Goal: Navigation & Orientation: Find specific page/section

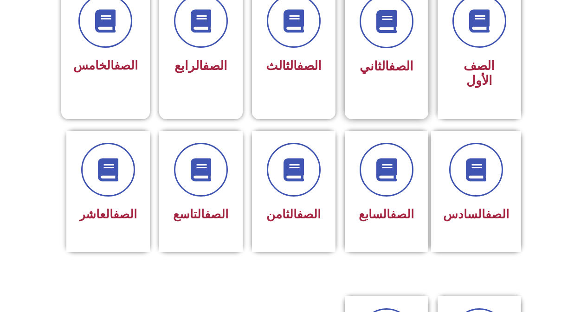
scroll to position [278, 0]
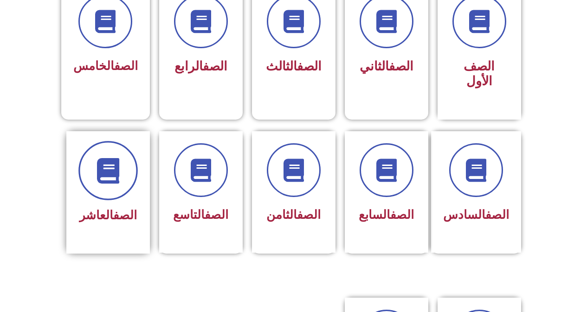
click at [92, 173] on span at bounding box center [107, 170] width 59 height 59
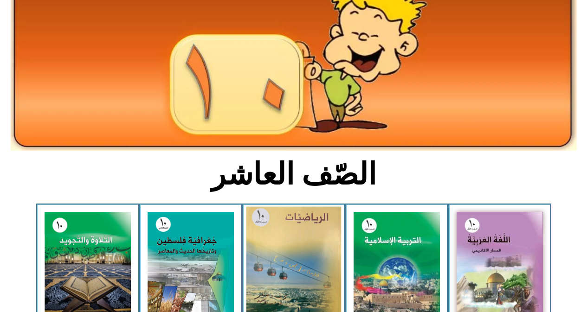
scroll to position [139, 0]
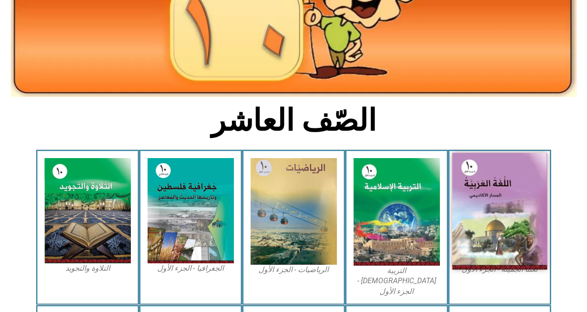
click at [537, 227] on img at bounding box center [499, 211] width 95 height 117
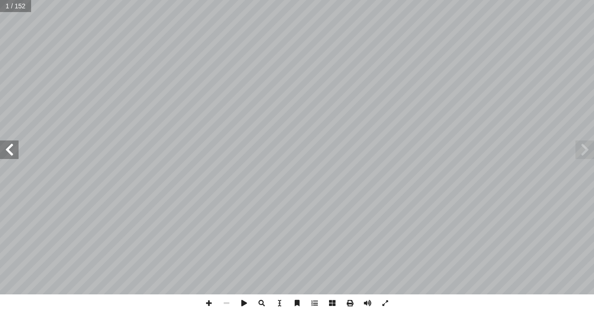
click at [10, 153] on span at bounding box center [9, 150] width 19 height 19
click at [9, 152] on span at bounding box center [9, 150] width 19 height 19
click at [0, 150] on span at bounding box center [9, 150] width 19 height 19
click at [0, 145] on span at bounding box center [9, 150] width 19 height 19
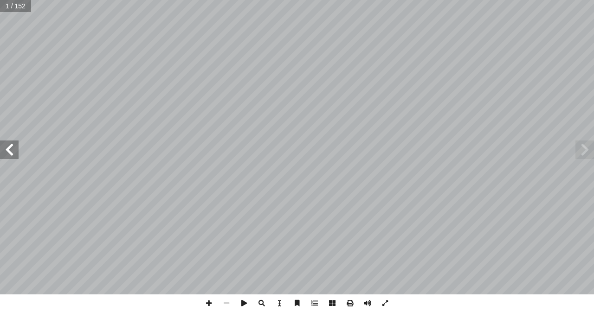
click at [2, 141] on span at bounding box center [9, 150] width 19 height 19
click at [7, 144] on span at bounding box center [9, 150] width 19 height 19
click at [8, 144] on span at bounding box center [9, 150] width 19 height 19
click at [9, 146] on span at bounding box center [9, 150] width 19 height 19
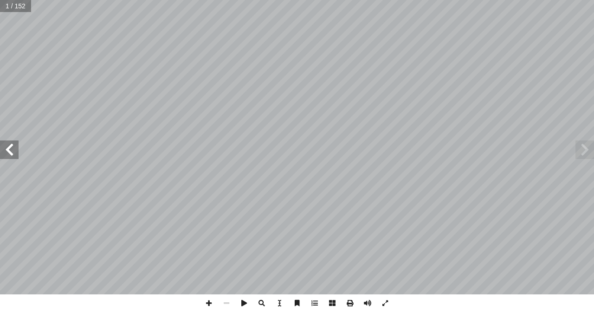
click at [11, 144] on span at bounding box center [9, 150] width 19 height 19
click at [15, 142] on span at bounding box center [9, 150] width 19 height 19
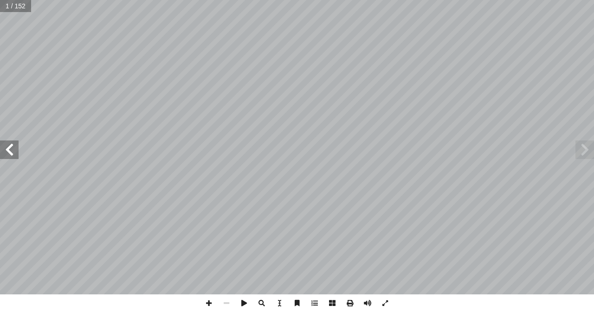
click at [15, 142] on span at bounding box center [9, 150] width 19 height 19
click at [16, 142] on span at bounding box center [9, 150] width 19 height 19
click at [18, 143] on span at bounding box center [9, 150] width 19 height 19
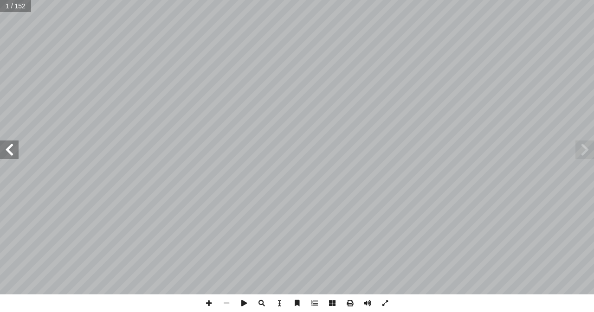
click at [18, 143] on span at bounding box center [9, 150] width 19 height 19
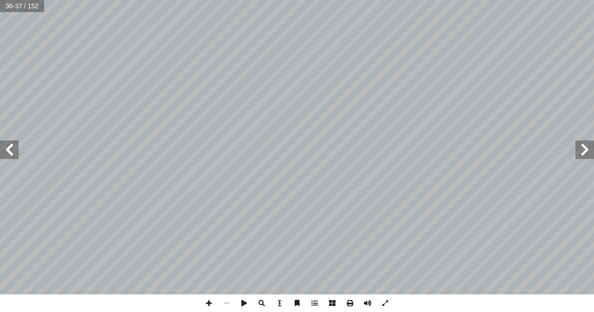
click at [582, 155] on span at bounding box center [585, 150] width 19 height 19
click at [580, 155] on span at bounding box center [585, 150] width 19 height 19
click at [582, 155] on span at bounding box center [585, 150] width 19 height 19
click at [582, 156] on span at bounding box center [585, 150] width 19 height 19
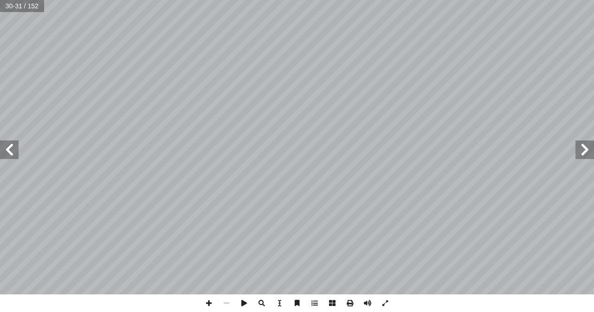
click at [582, 156] on span at bounding box center [585, 150] width 19 height 19
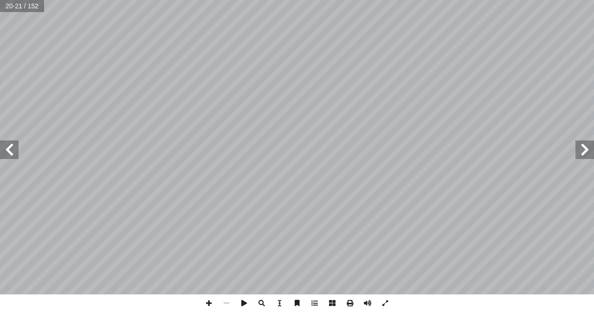
click at [581, 156] on span at bounding box center [585, 150] width 19 height 19
click at [590, 151] on span at bounding box center [585, 150] width 19 height 19
click at [590, 148] on span at bounding box center [585, 150] width 19 height 19
click at [590, 142] on span at bounding box center [585, 150] width 19 height 19
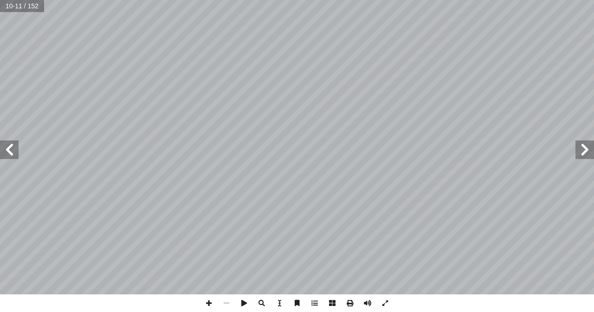
click at [5, 158] on span at bounding box center [9, 150] width 19 height 19
click at [4, 157] on span at bounding box center [9, 150] width 19 height 19
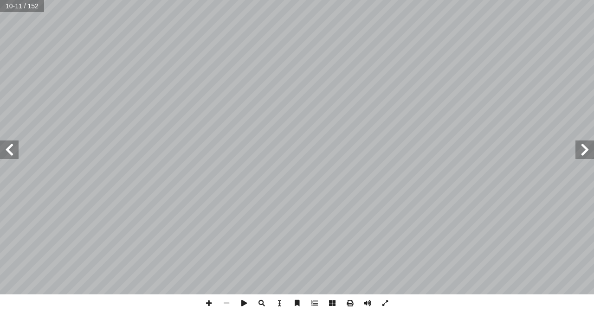
click at [4, 157] on span at bounding box center [9, 150] width 19 height 19
click at [5, 156] on span at bounding box center [9, 150] width 19 height 19
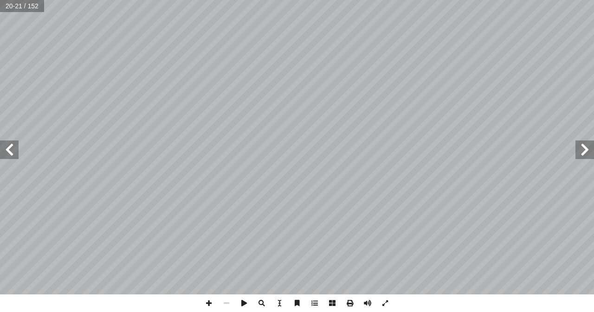
click at [7, 154] on span at bounding box center [9, 150] width 19 height 19
click at [7, 157] on span at bounding box center [9, 150] width 19 height 19
click at [8, 146] on span at bounding box center [9, 150] width 19 height 19
